Goal: Information Seeking & Learning: Learn about a topic

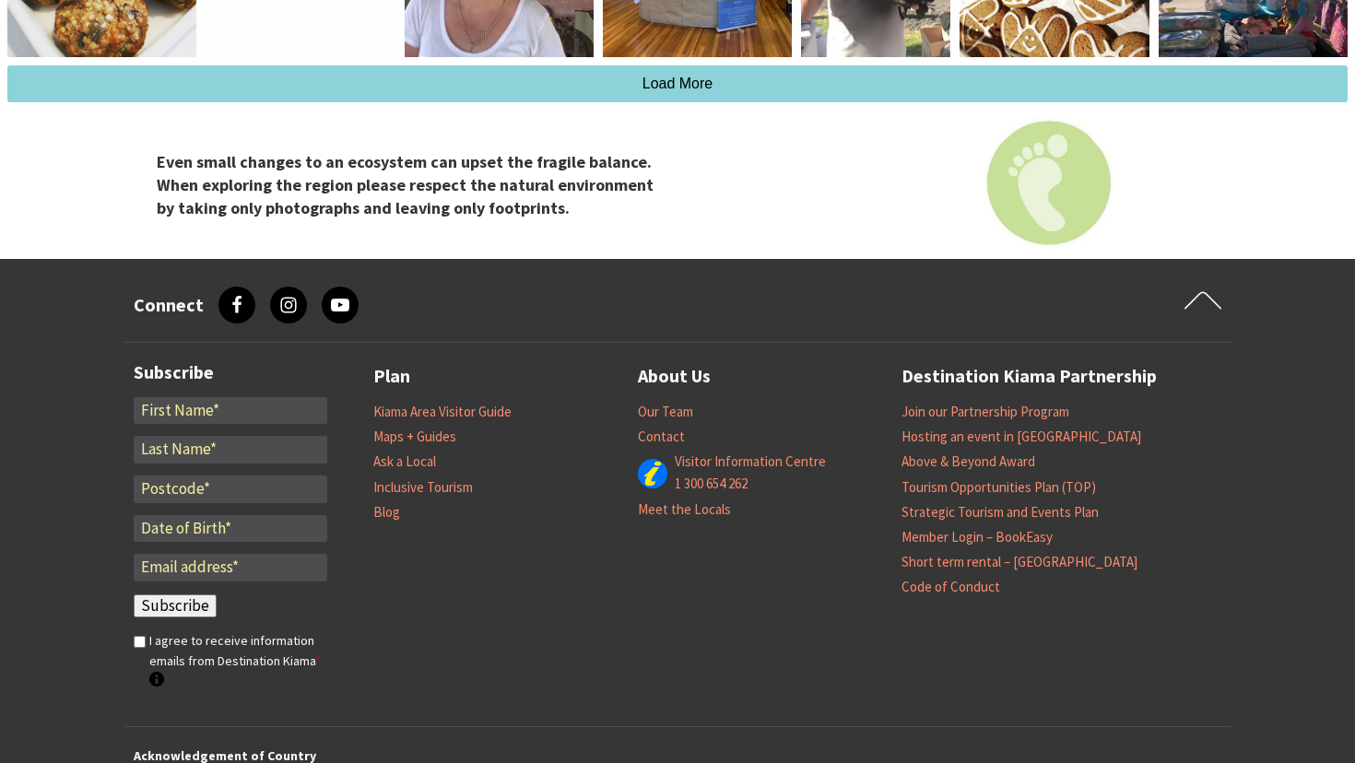
scroll to position [4109, 0]
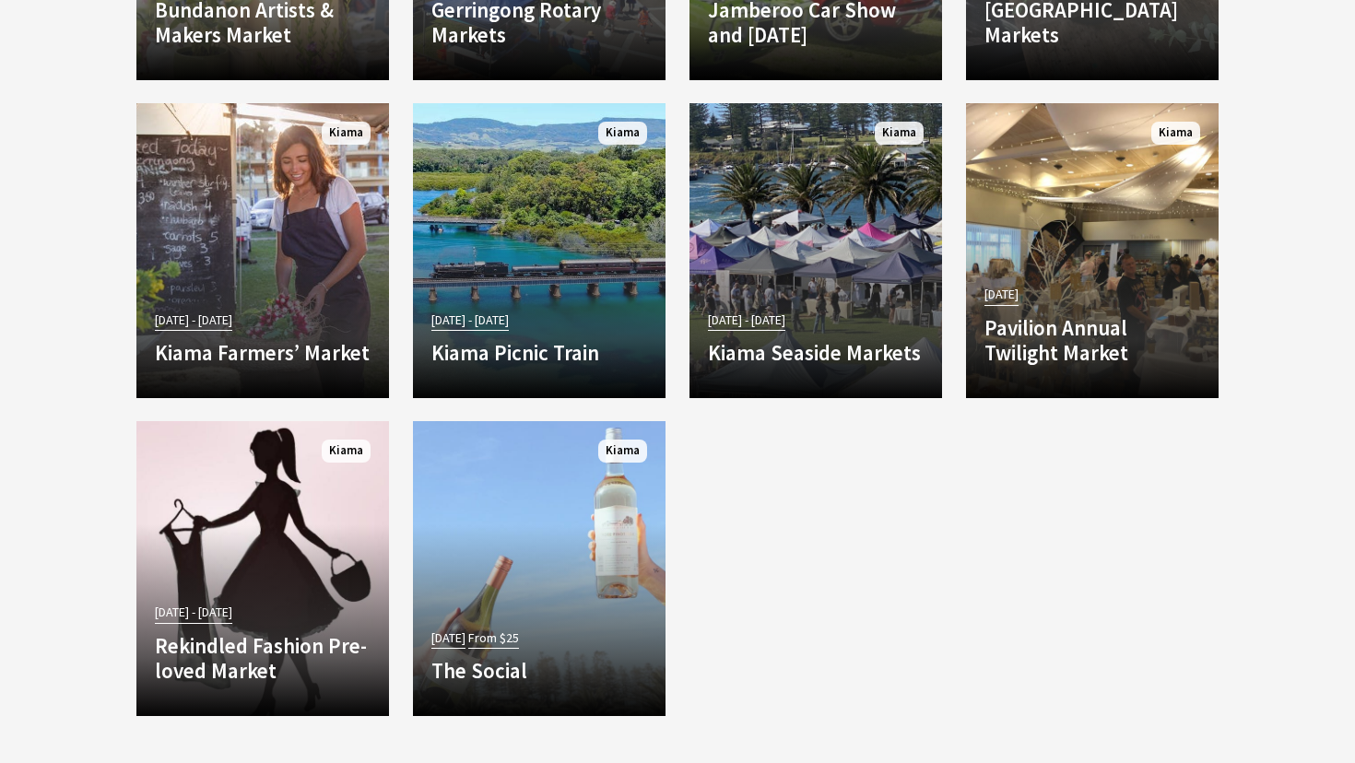
scroll to position [3428, 0]
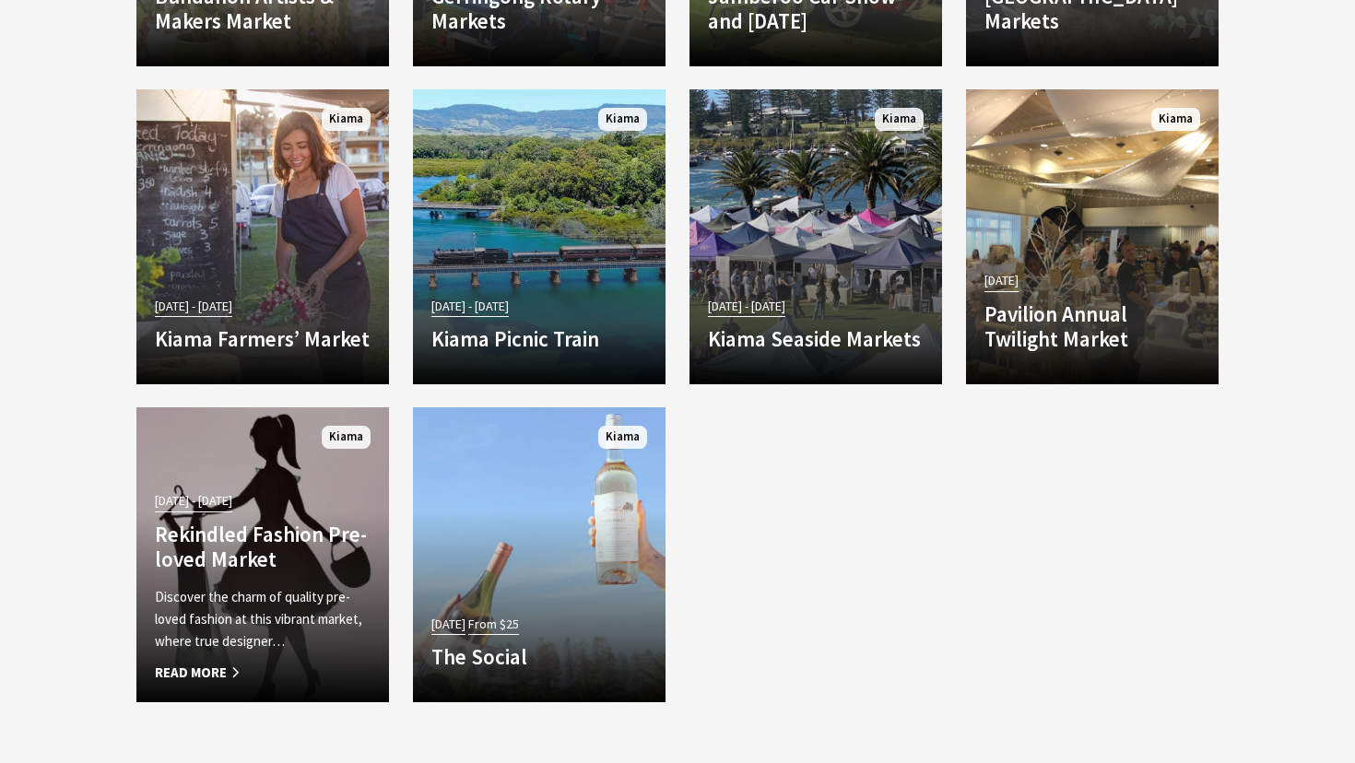
click at [216, 543] on h4 "Rekindled Fashion Pre-loved Market" at bounding box center [263, 547] width 216 height 51
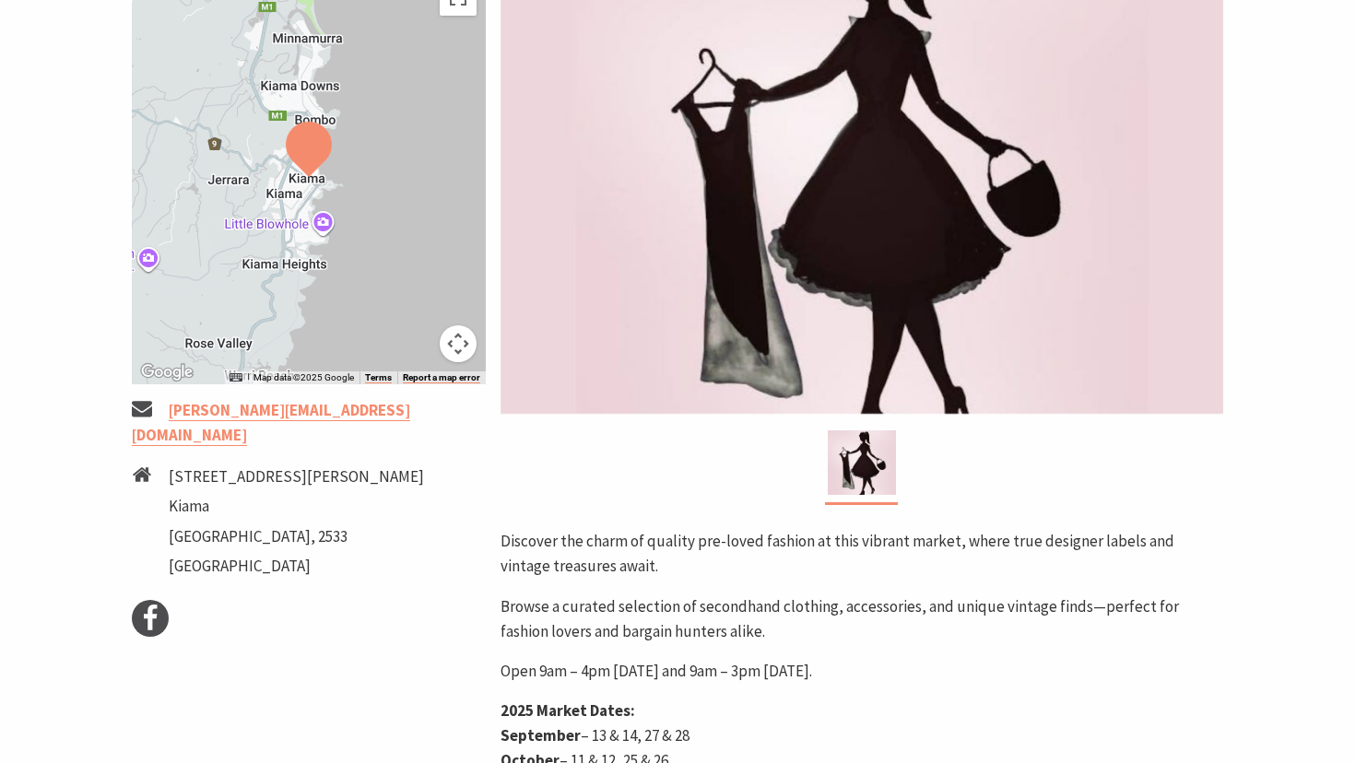
scroll to position [417, 0]
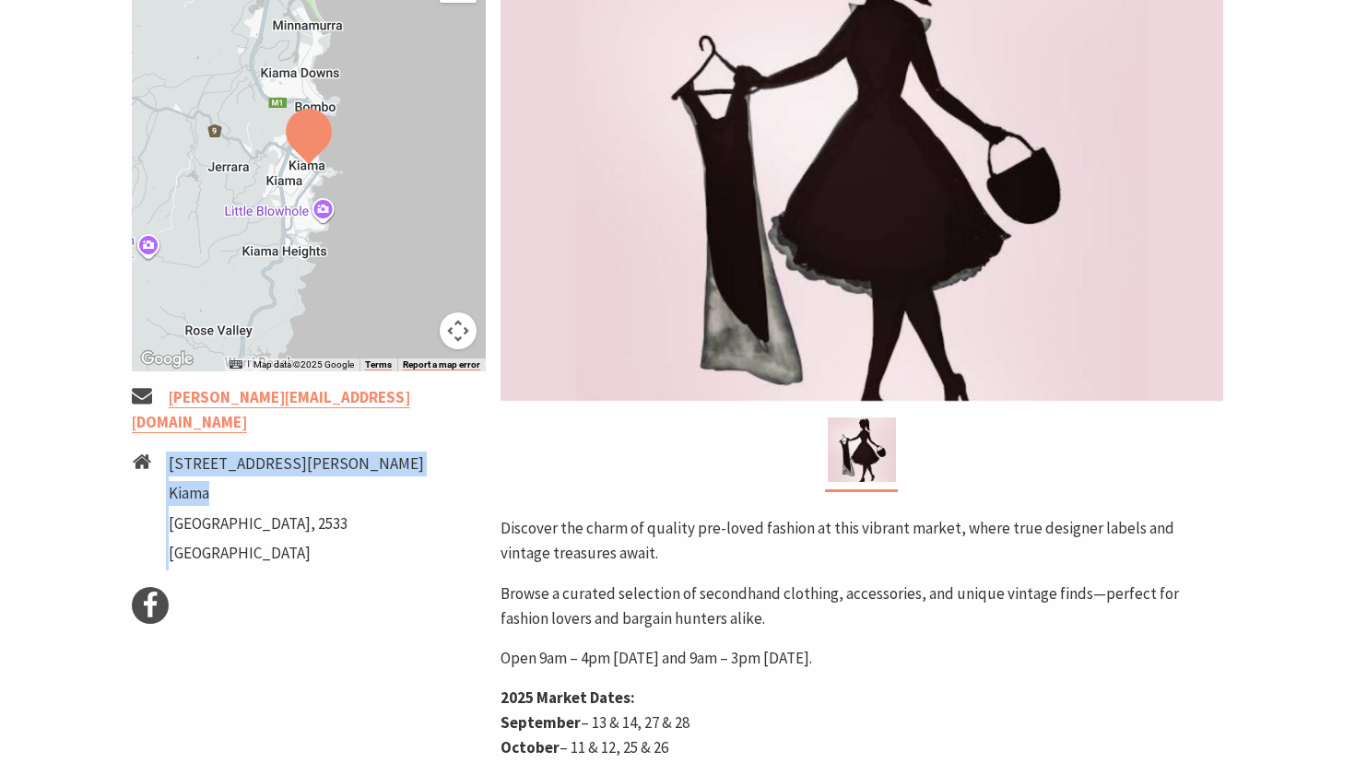
drag, startPoint x: 217, startPoint y: 496, endPoint x: 165, endPoint y: 465, distance: 59.9
click at [165, 465] on li "46 Collins Street Kiama New South Wales, 2533 Australia" at bounding box center [309, 511] width 354 height 119
drag, startPoint x: 216, startPoint y: 488, endPoint x: 171, endPoint y: 459, distance: 53.4
click at [171, 459] on ul "46 Collins Street Kiama New South Wales, 2533 Australia" at bounding box center [296, 511] width 255 height 119
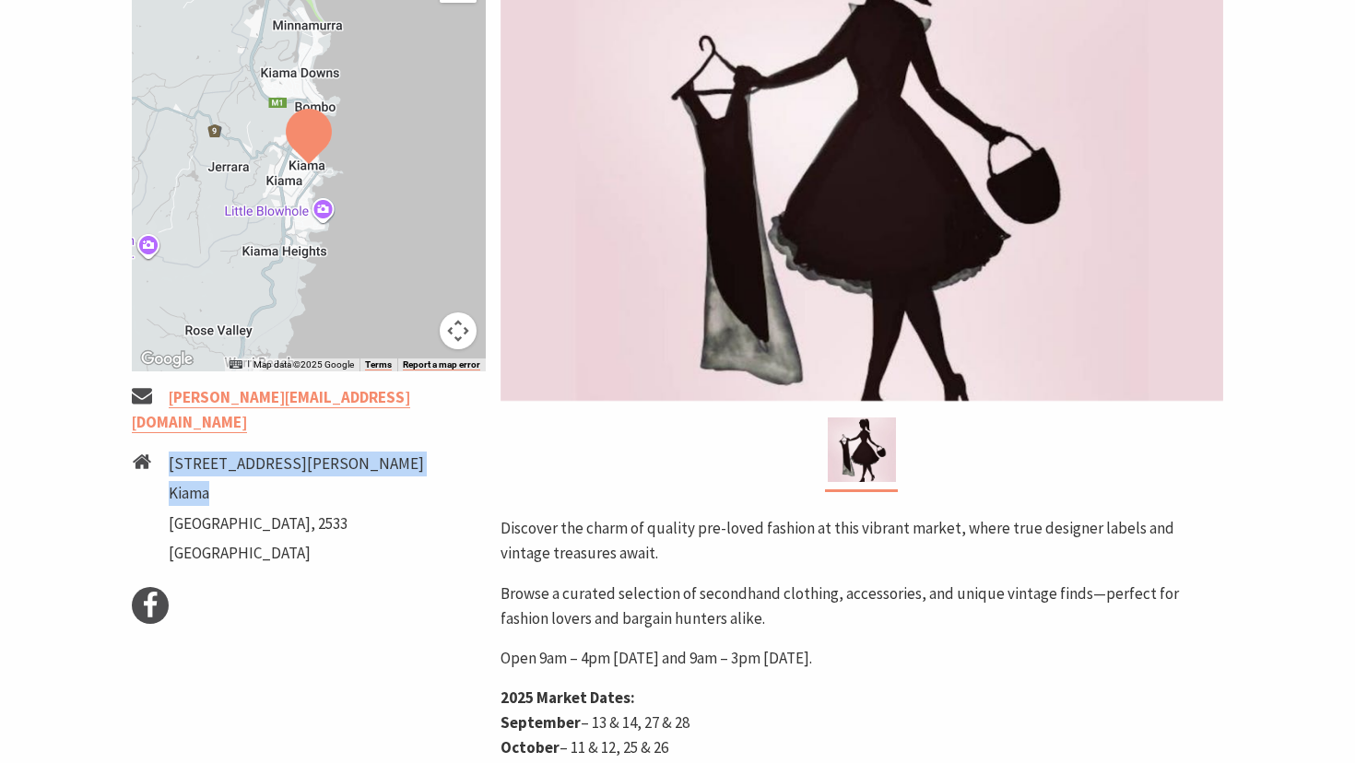
copy ul "46 Collins Street Kiama"
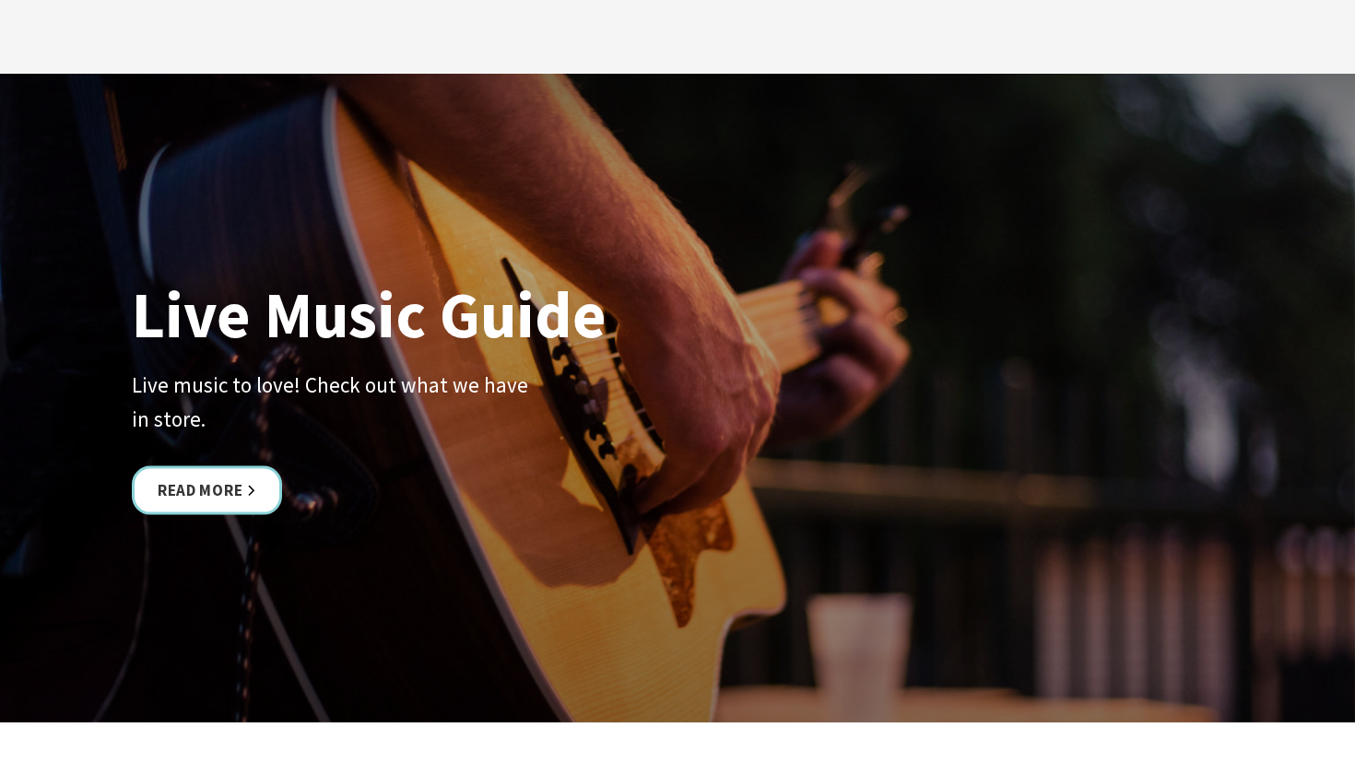
scroll to position [3618, 0]
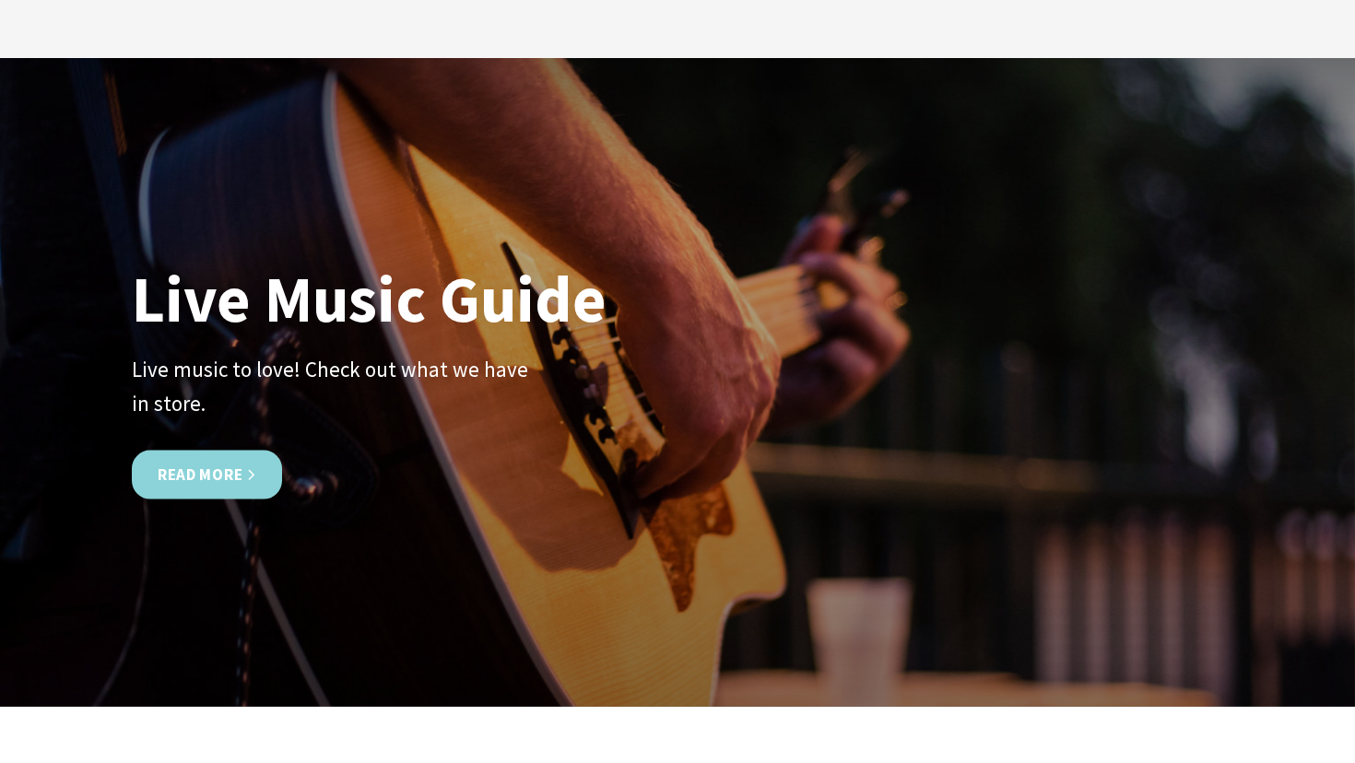
click at [208, 471] on link "Read More" at bounding box center [207, 475] width 150 height 49
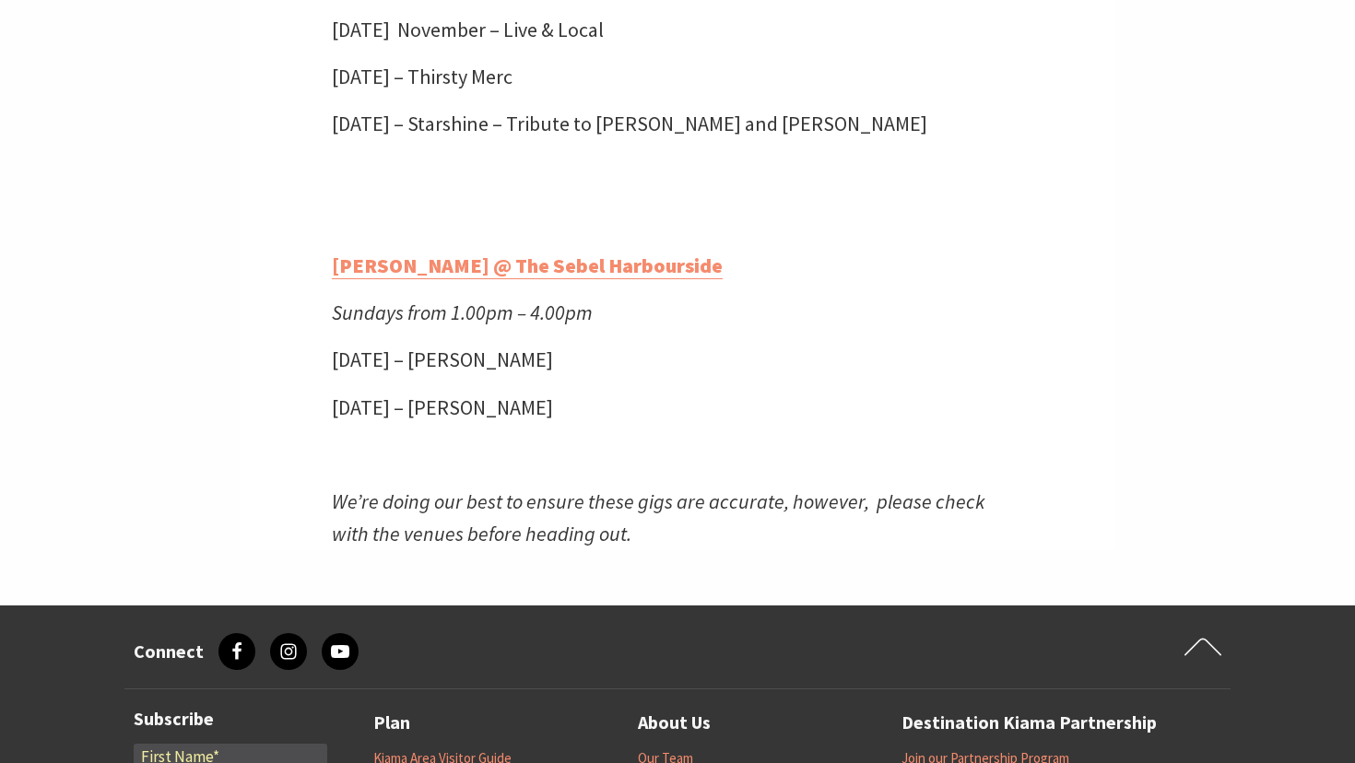
scroll to position [5076, 0]
